Goal: Obtain resource: Obtain resource

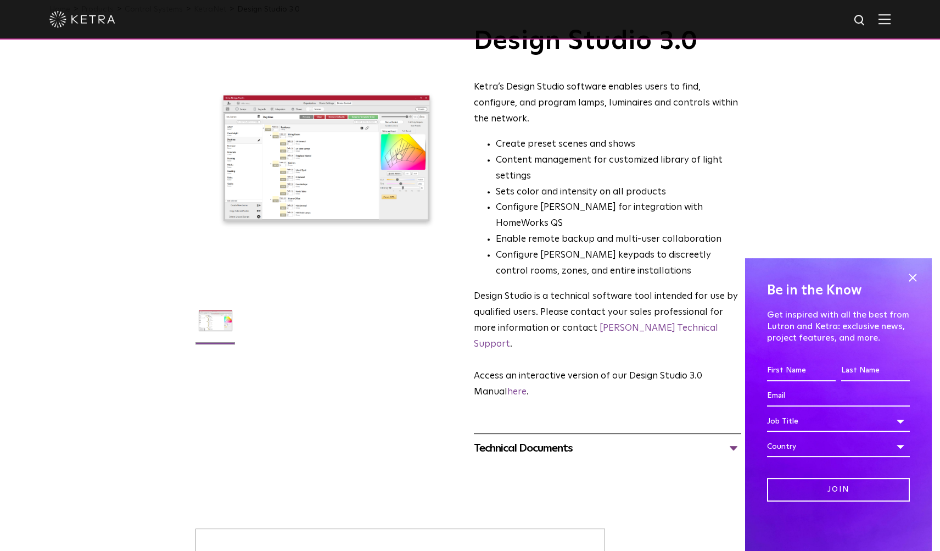
scroll to position [72, 0]
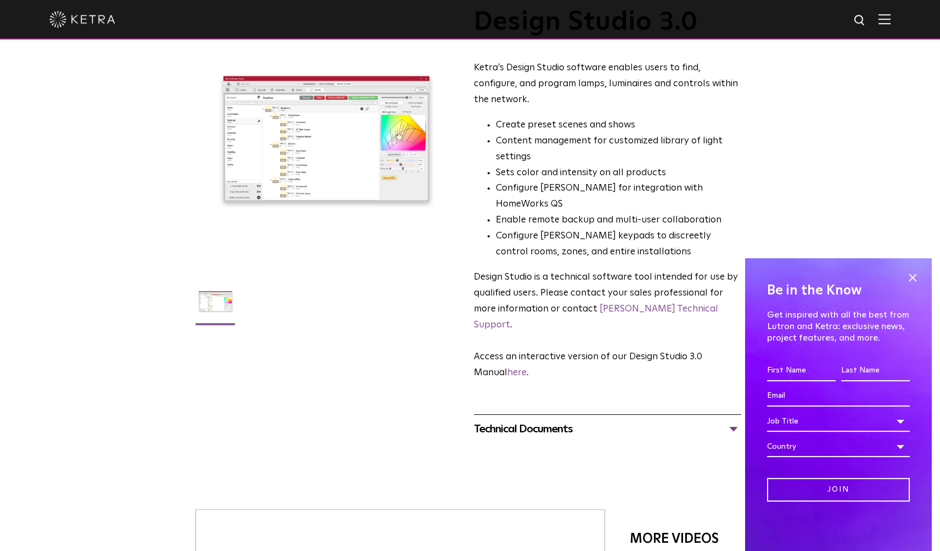
click at [667, 420] on div "Technical Documents" at bounding box center [607, 429] width 267 height 18
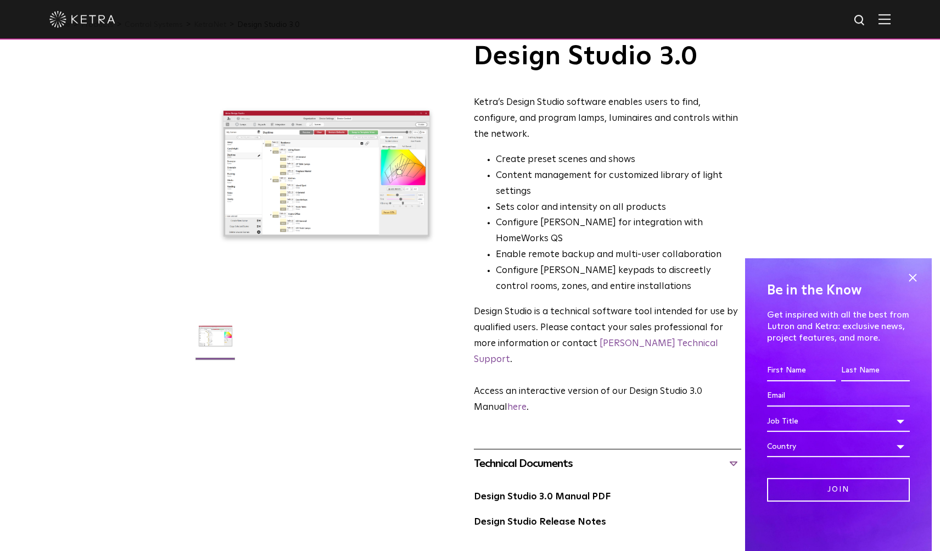
scroll to position [0, 0]
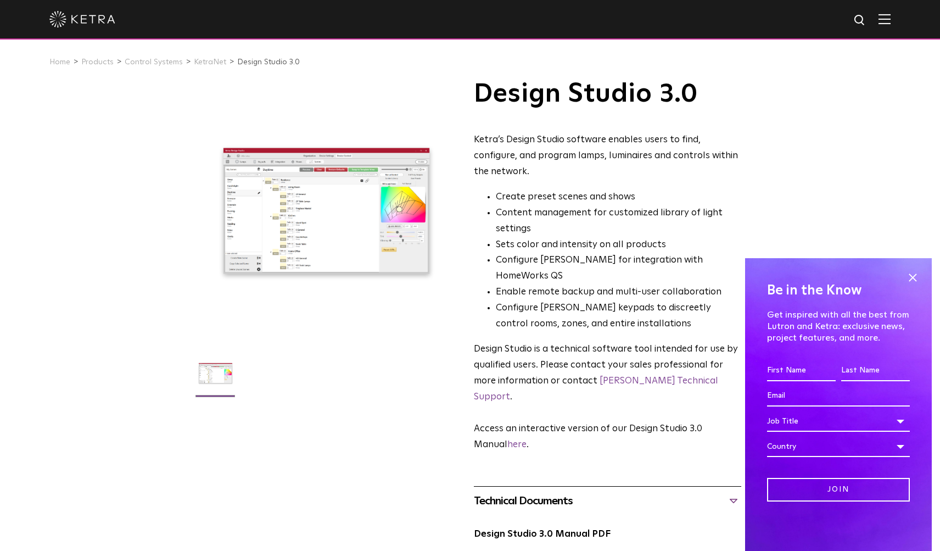
click at [238, 62] on link "Design Studio 3.0" at bounding box center [268, 62] width 63 height 8
click at [202, 58] on li "KetraNet" at bounding box center [214, 62] width 41 height 16
click at [202, 63] on link "KetraNet" at bounding box center [210, 62] width 32 height 8
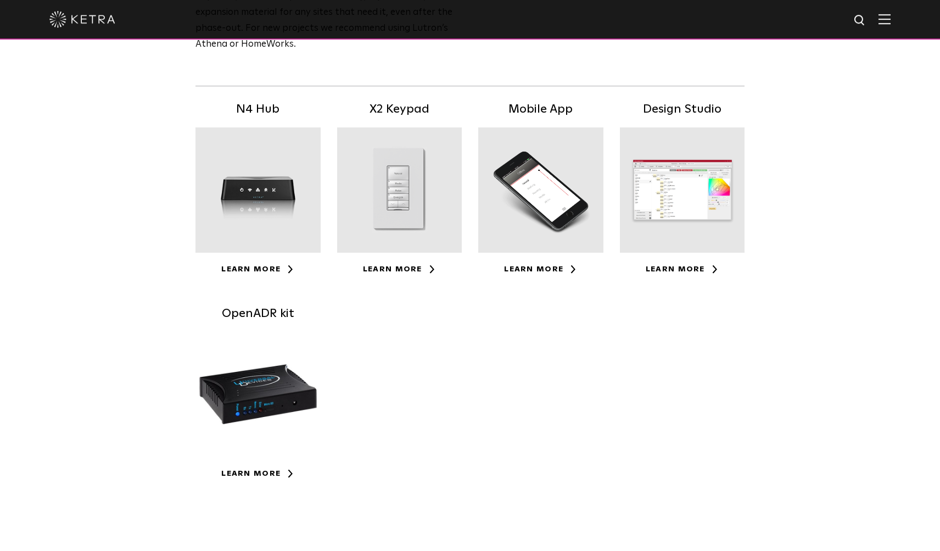
scroll to position [203, 0]
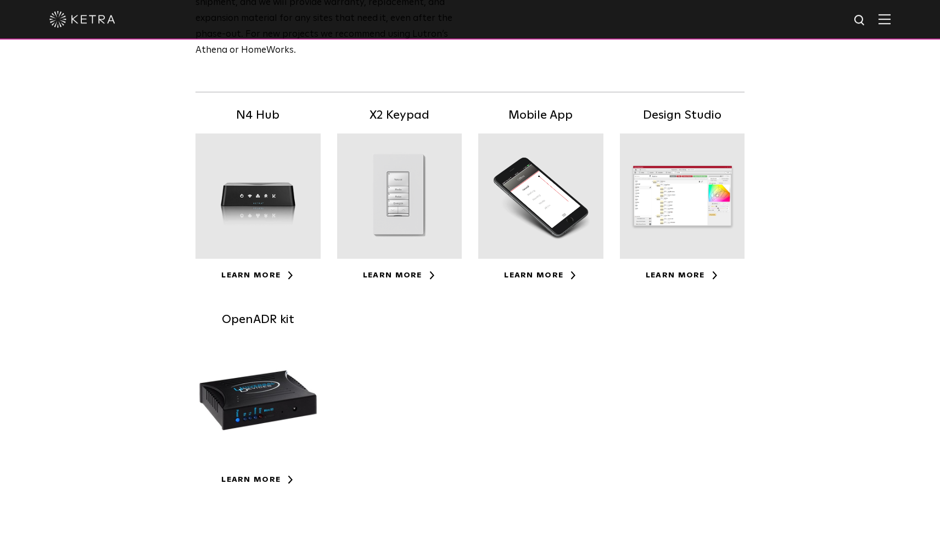
click at [695, 165] on div at bounding box center [682, 195] width 125 height 125
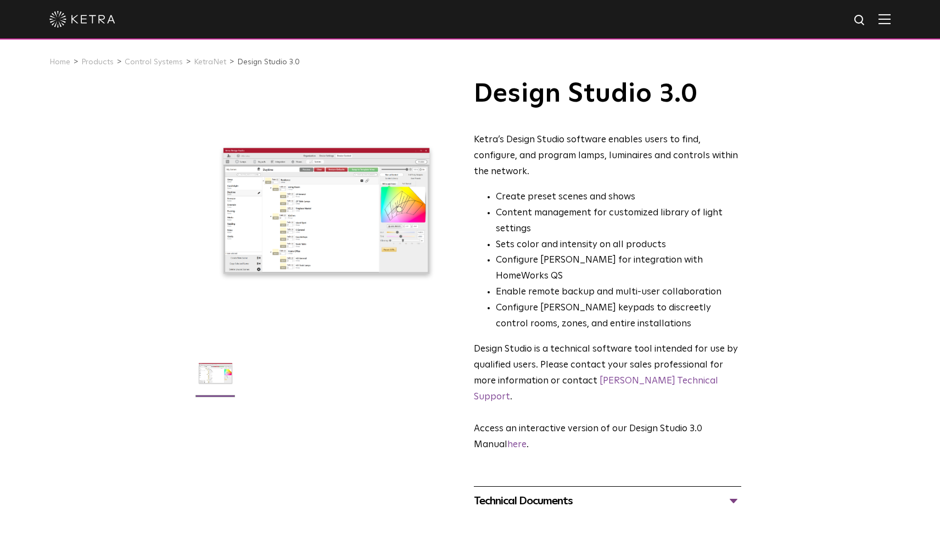
click at [880, 23] on img at bounding box center [885, 19] width 12 height 10
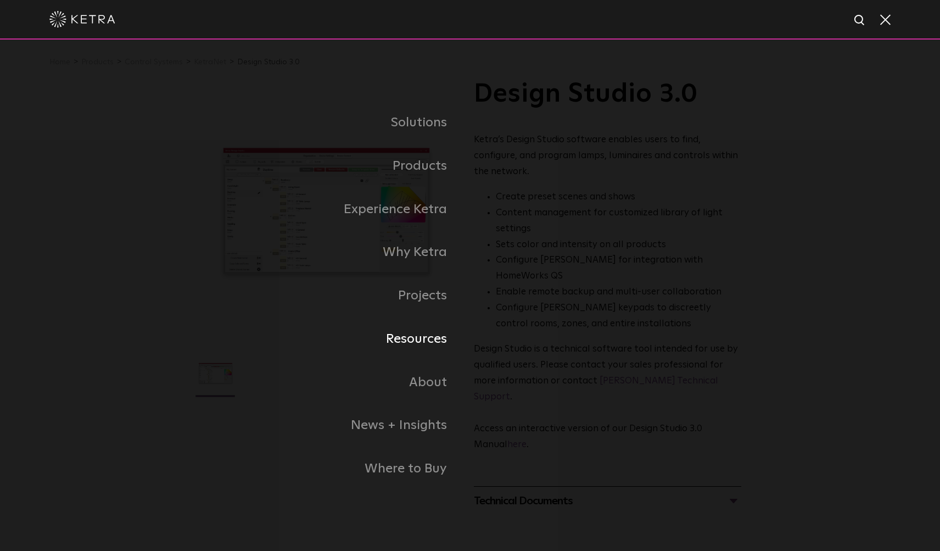
click at [417, 325] on link "Resources" at bounding box center [333, 338] width 275 height 43
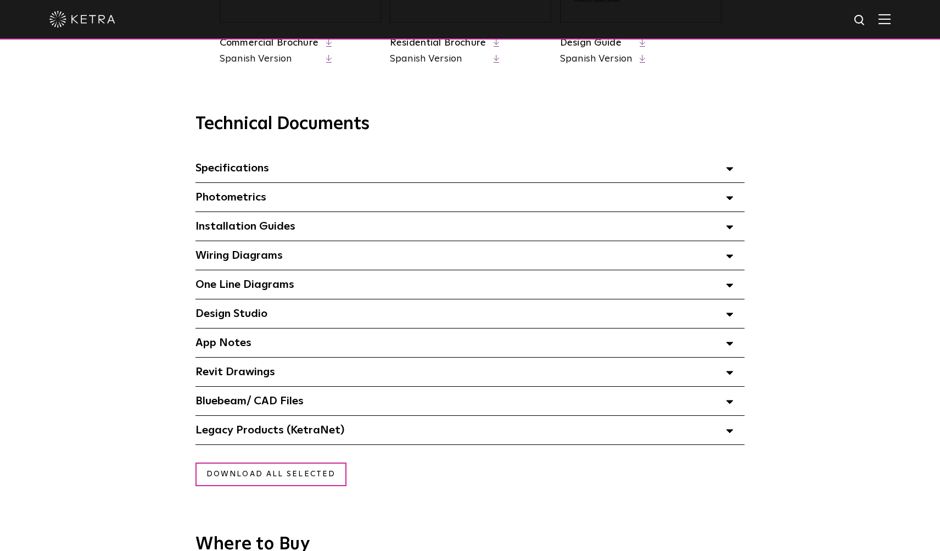
scroll to position [707, 0]
click at [526, 311] on div "Design Studio Select checkboxes to use the bulk download option below" at bounding box center [470, 312] width 549 height 29
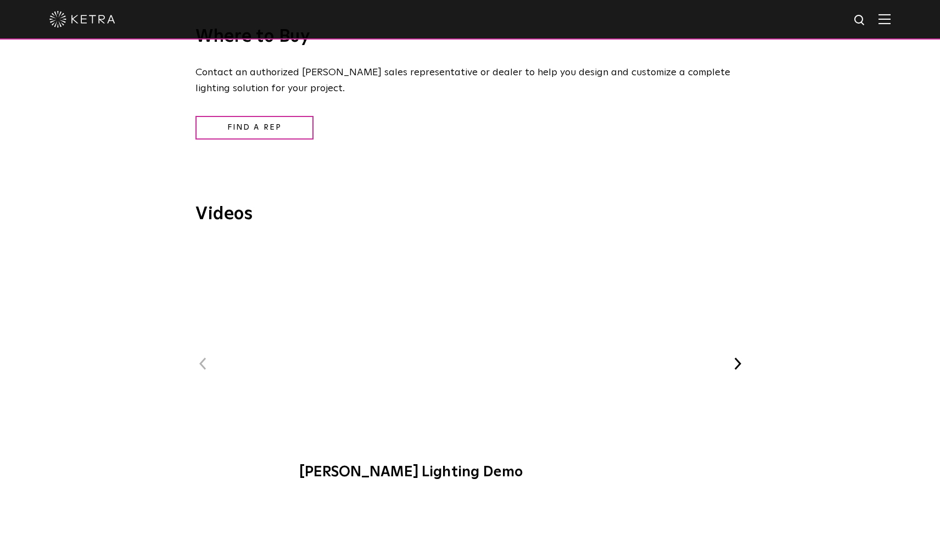
scroll to position [1266, 0]
click at [466, 314] on span "[PERSON_NAME] Lighting Demo" at bounding box center [470, 368] width 370 height 250
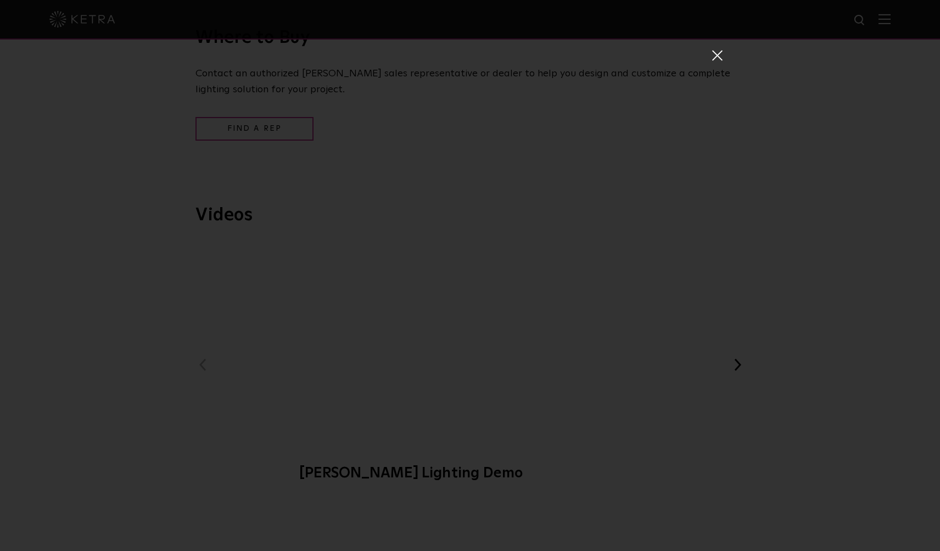
click at [863, 258] on div "[PERSON_NAME] Lighting Demo" at bounding box center [470, 275] width 940 height 551
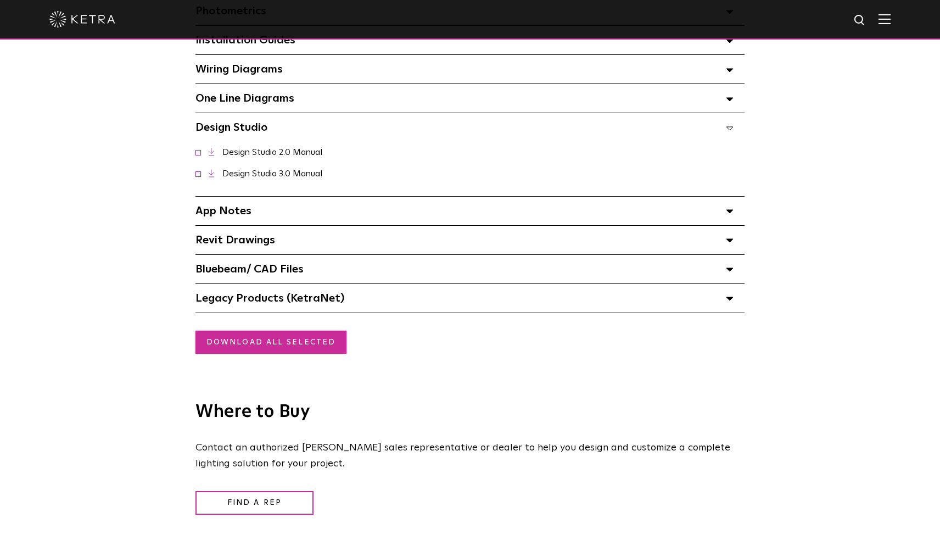
scroll to position [874, 0]
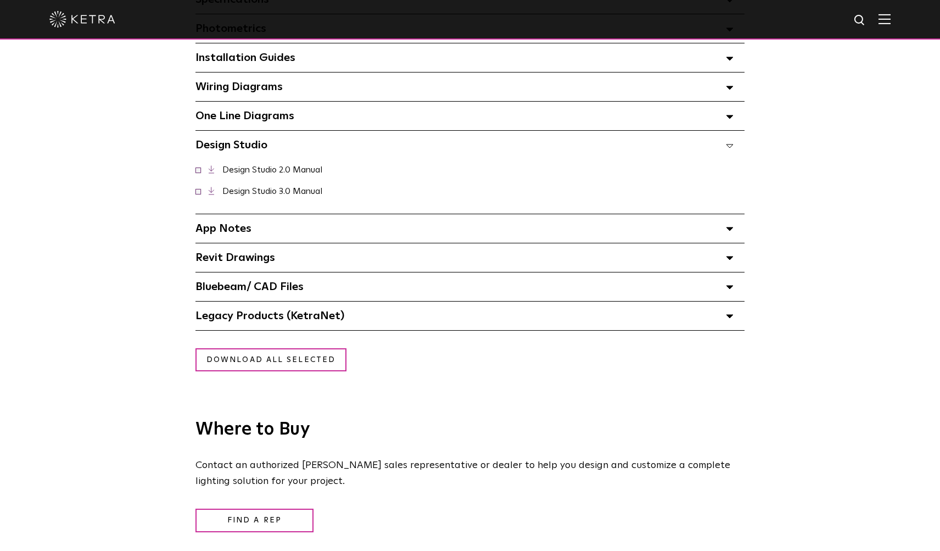
click at [412, 301] on div "Legacy Products (KetraNet) Select checkboxes to use the bulk download option be…" at bounding box center [470, 315] width 549 height 29
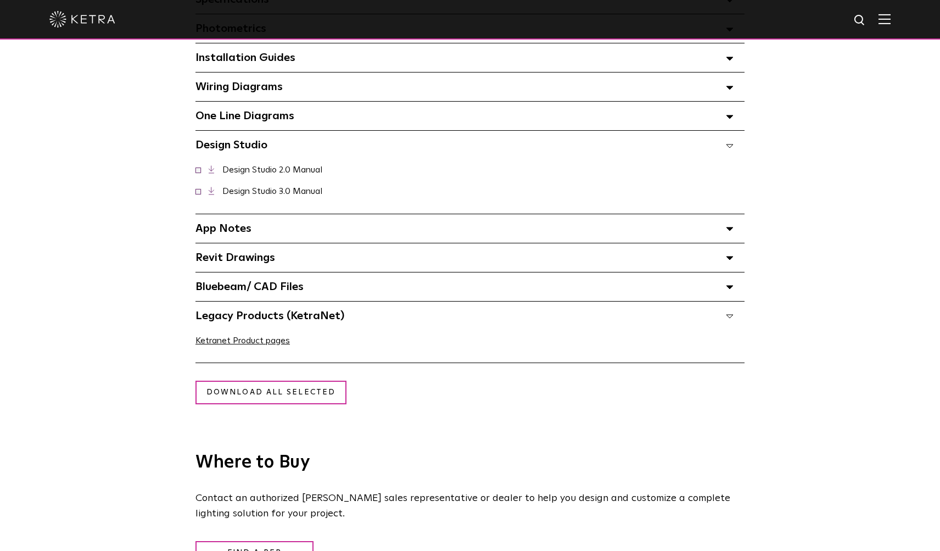
click at [322, 187] on link "Design Studio 3.0 Manual" at bounding box center [272, 191] width 100 height 9
